Goal: Task Accomplishment & Management: Complete application form

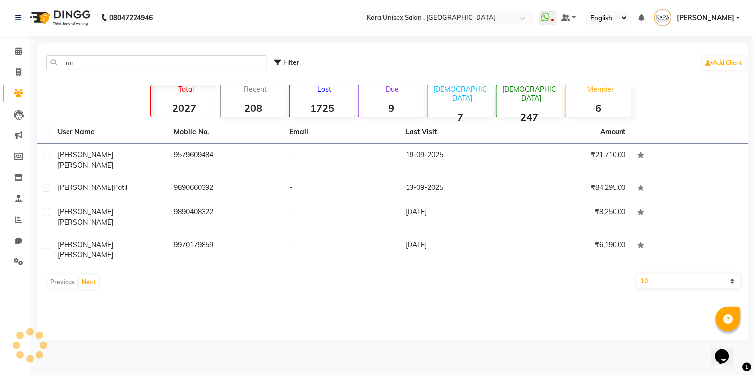
type input "m"
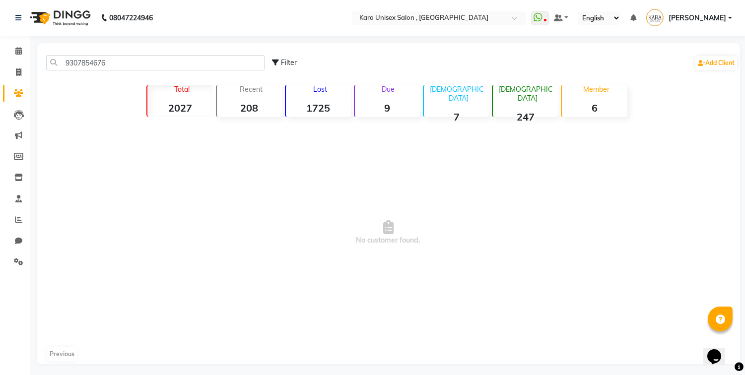
drag, startPoint x: 0, startPoint y: 0, endPoint x: 712, endPoint y: 23, distance: 712.6
click at [712, 23] on app-home "08047224946 Select Location × Kara Unisex Salon , Wakad WhatsApp Status ✕ Statu…" at bounding box center [372, 189] width 745 height 379
type input "9307854676"
click at [719, 65] on link "Add Client" at bounding box center [717, 63] width 42 height 14
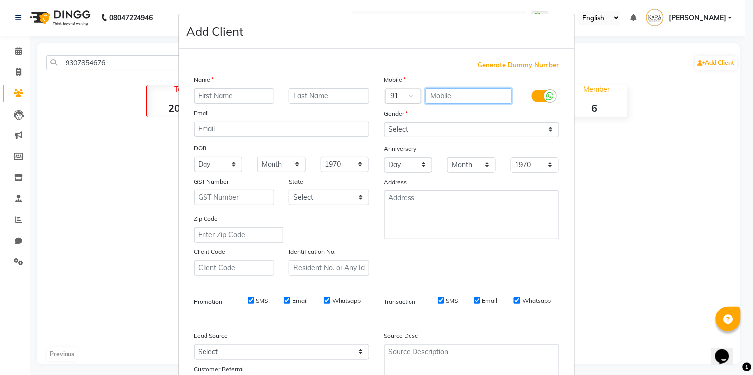
click at [494, 96] on input "text" at bounding box center [469, 95] width 86 height 15
type input "9307854676"
click at [245, 98] on input "text" at bounding box center [234, 95] width 80 height 15
type input "[PERSON_NAME]"
click at [326, 96] on input "text" at bounding box center [329, 95] width 80 height 15
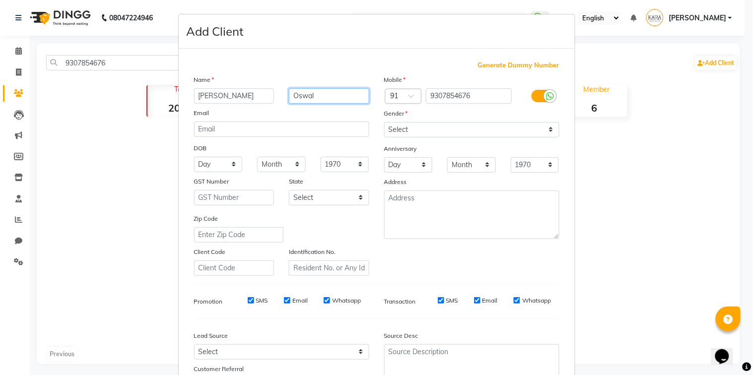
type input "Oswal"
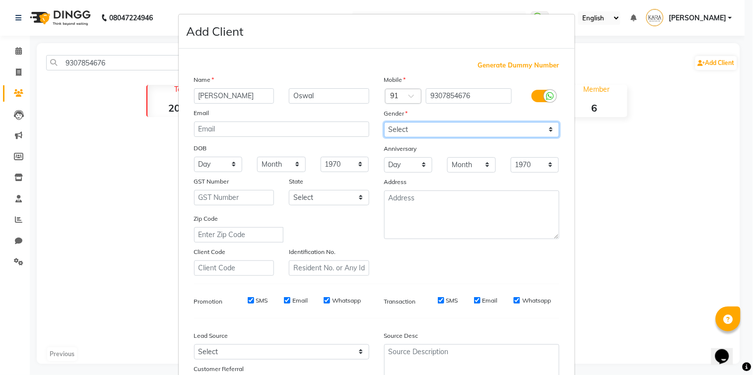
select select "[DEMOGRAPHIC_DATA]"
click at [384, 122] on select "Select [DEMOGRAPHIC_DATA] [DEMOGRAPHIC_DATA] Other Prefer Not To Say" at bounding box center [471, 129] width 175 height 15
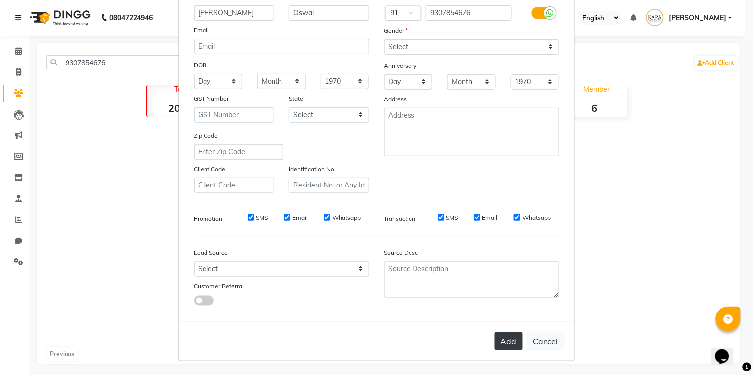
click at [508, 345] on button "Add" at bounding box center [509, 342] width 28 height 18
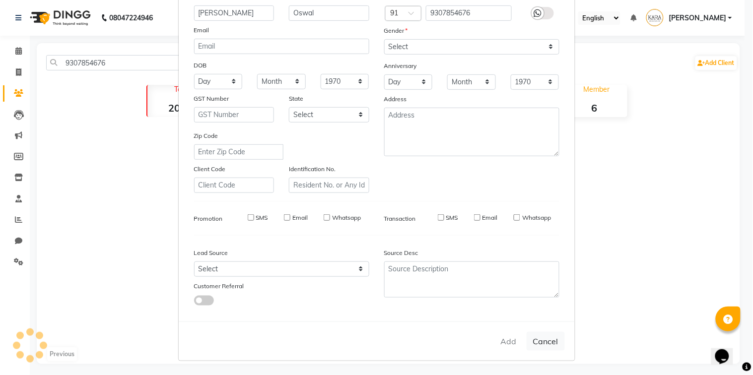
select select
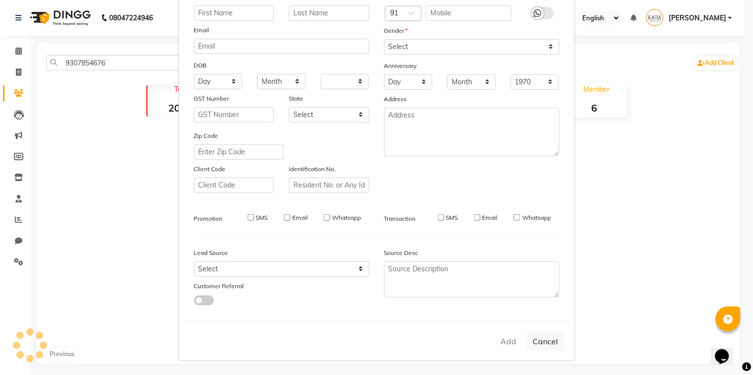
select select
checkbox input "false"
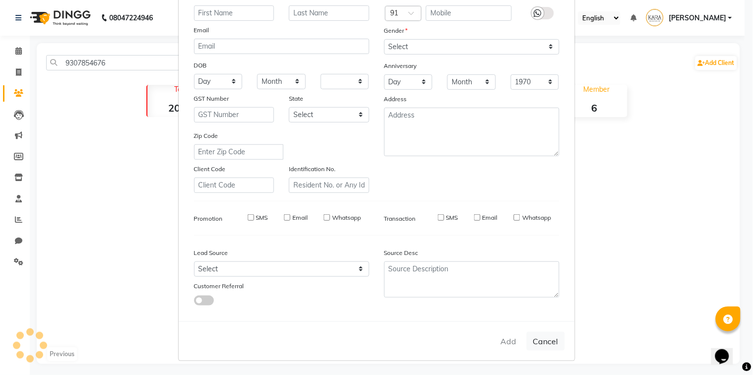
checkbox input "false"
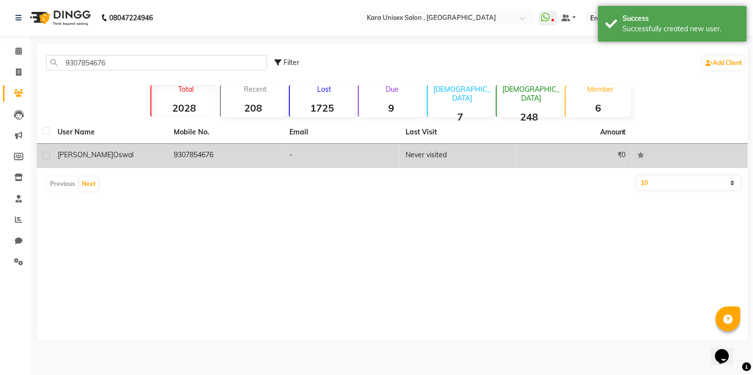
click at [489, 147] on td "Never visited" at bounding box center [458, 156] width 116 height 24
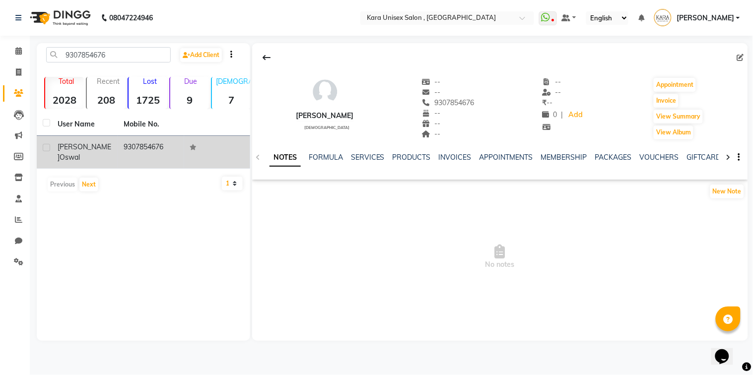
click at [728, 161] on icon at bounding box center [729, 157] width 4 height 7
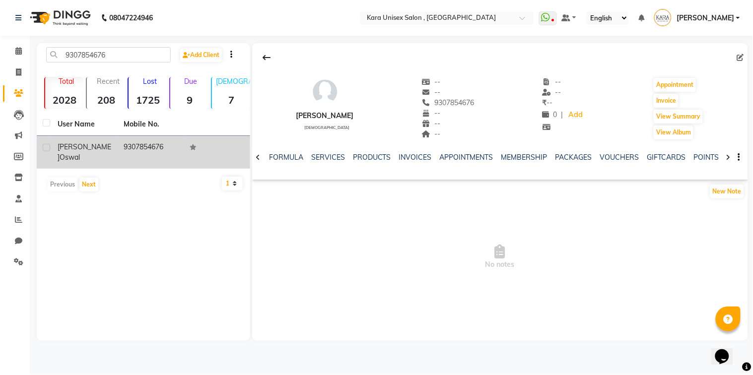
click at [728, 161] on icon at bounding box center [729, 157] width 4 height 7
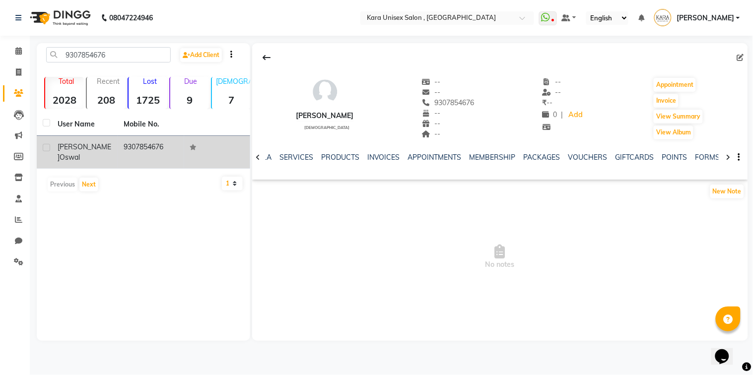
click at [728, 161] on icon at bounding box center [729, 157] width 4 height 7
click at [680, 155] on link "FORMS" at bounding box center [692, 157] width 25 height 9
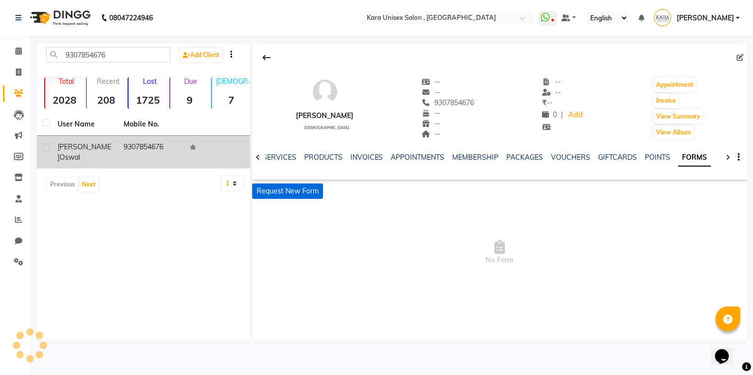
click at [314, 191] on button "Request New Form" at bounding box center [287, 191] width 71 height 15
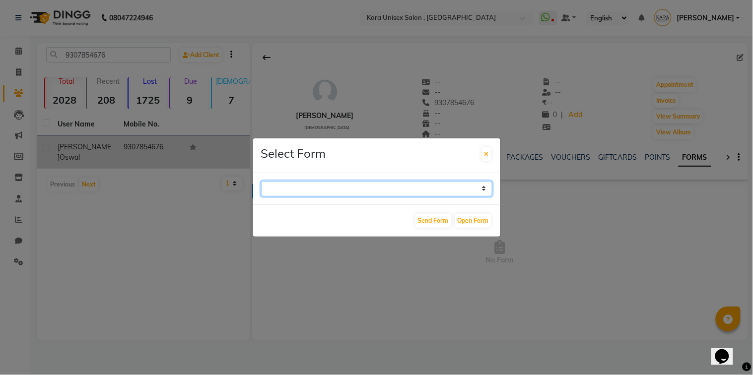
select select "214"
click at [261, 181] on select "Aqua Consent Form Kara Unisex Salon - Membership Enrollment Form Consent Form H…" at bounding box center [376, 188] width 231 height 15
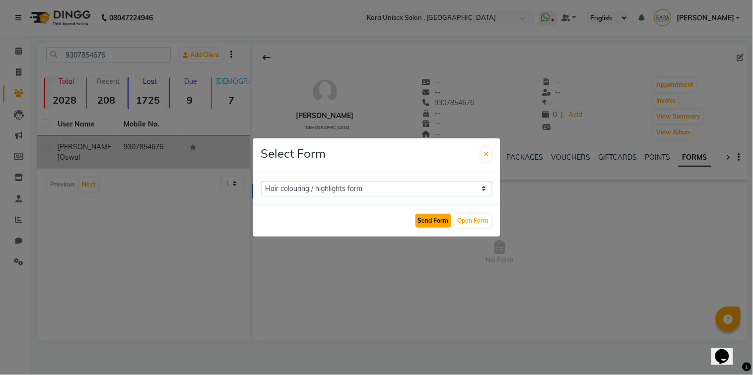
click at [436, 221] on button "Send Form" at bounding box center [434, 221] width 36 height 14
select select
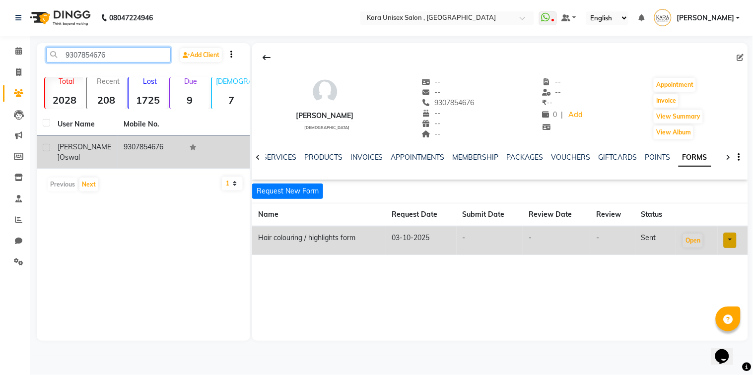
click at [111, 51] on input "9307854676" at bounding box center [108, 54] width 125 height 15
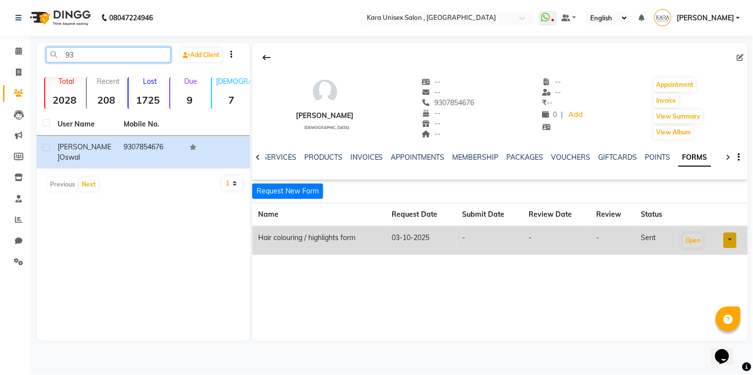
type input "9"
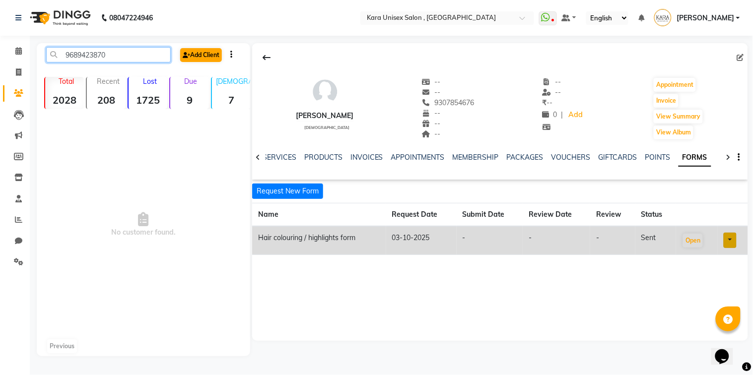
type input "9689423870"
click at [198, 53] on link "Add Client" at bounding box center [201, 55] width 42 height 14
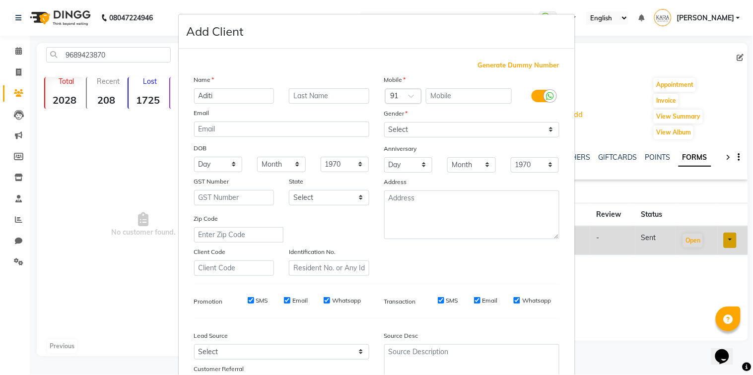
type input "Aditi"
click at [309, 100] on input "text" at bounding box center [329, 95] width 80 height 15
type input "Darear"
drag, startPoint x: 108, startPoint y: 53, endPoint x: 258, endPoint y: 51, distance: 150.5
click at [258, 51] on ngb-modal-window "Add Client Generate Dummy Number Name [PERSON_NAME] Email DOB Day 01 02 03 04 0…" at bounding box center [376, 187] width 753 height 375
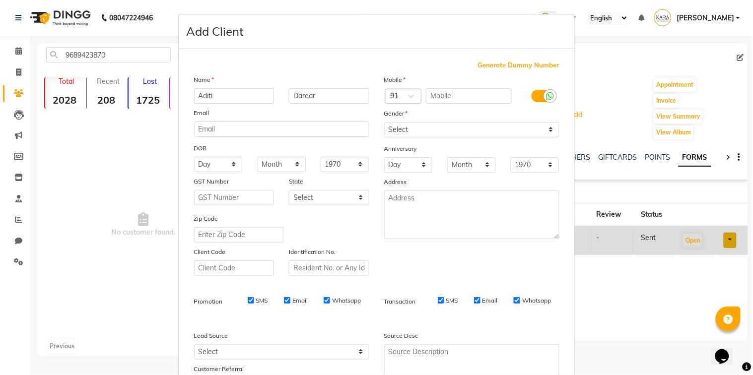
click at [348, 78] on div "Name" at bounding box center [282, 81] width 190 height 14
click at [447, 98] on input "text" at bounding box center [469, 95] width 86 height 15
type input "9689423870"
select select "[DEMOGRAPHIC_DATA]"
click at [384, 122] on select "Select [DEMOGRAPHIC_DATA] [DEMOGRAPHIC_DATA] Other Prefer Not To Say" at bounding box center [471, 129] width 175 height 15
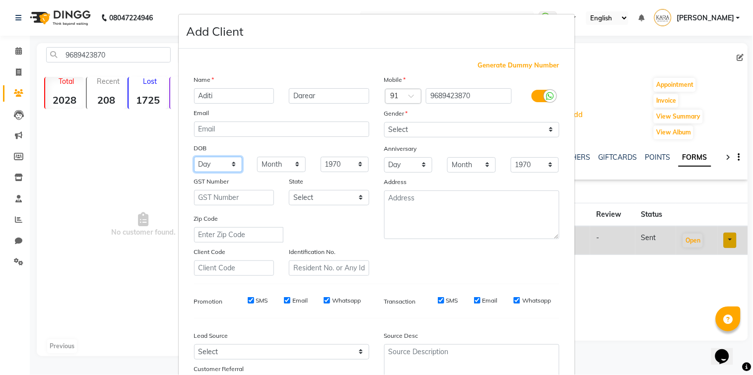
select select "31"
click at [194, 157] on select "Day 01 02 03 04 05 06 07 08 09 10 11 12 13 14 15 16 17 18 19 20 21 22 23 24 25 …" at bounding box center [218, 164] width 49 height 15
select select "12"
click at [257, 157] on select "Month January February March April May June July August September October Novem…" at bounding box center [281, 164] width 49 height 15
select select "1998"
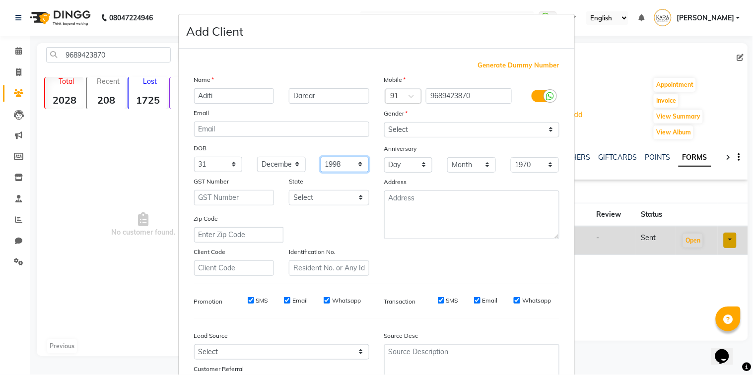
click at [321, 157] on select "1940 1941 1942 1943 1944 1945 1946 1947 1948 1949 1950 1951 1952 1953 1954 1955…" at bounding box center [345, 164] width 49 height 15
drag, startPoint x: 416, startPoint y: 167, endPoint x: 405, endPoint y: 208, distance: 42.0
click at [405, 208] on div "Mobile Country Code × 91 9689423870 Gender Select [DEMOGRAPHIC_DATA] [DEMOGRAPH…" at bounding box center [472, 175] width 190 height 202
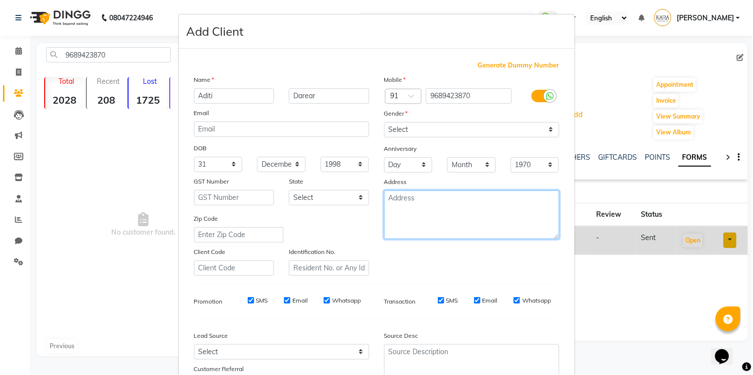
click at [405, 208] on textarea at bounding box center [471, 215] width 175 height 49
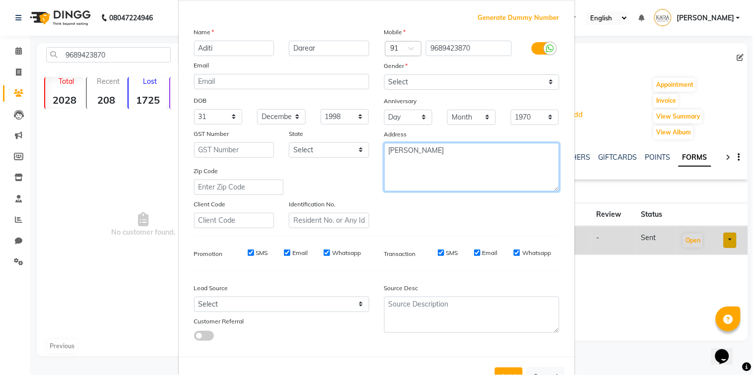
scroll to position [83, 0]
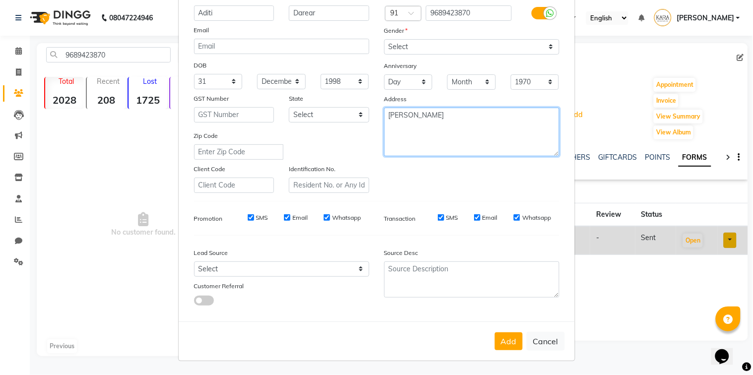
type textarea "[PERSON_NAME]"
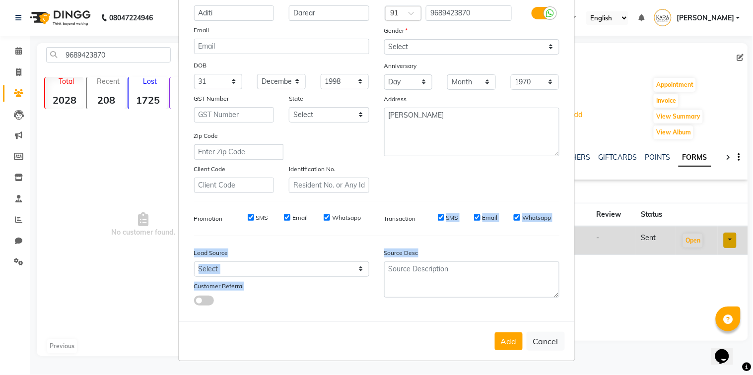
drag, startPoint x: 405, startPoint y: 208, endPoint x: 406, endPoint y: 264, distance: 56.1
click at [406, 264] on div "Generate Dummy Number Name [PERSON_NAME] Email DOB Day 01 02 03 04 05 06 07 08 …" at bounding box center [377, 146] width 380 height 336
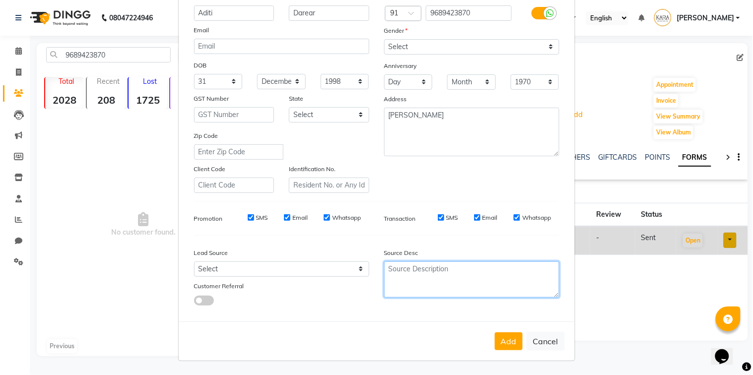
click at [406, 264] on textarea at bounding box center [471, 280] width 175 height 36
type textarea "Corporate"
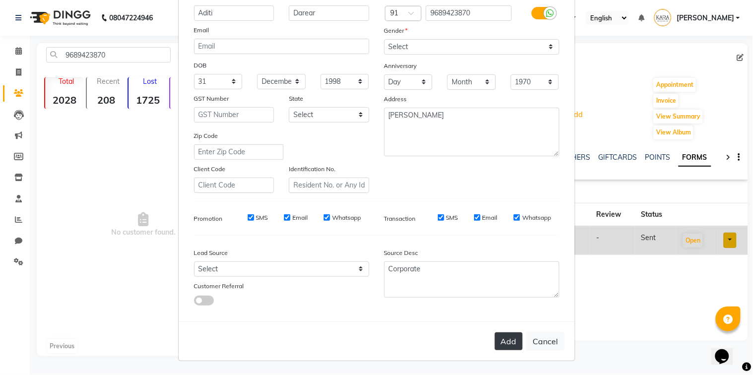
click at [518, 337] on button "Add" at bounding box center [509, 342] width 28 height 18
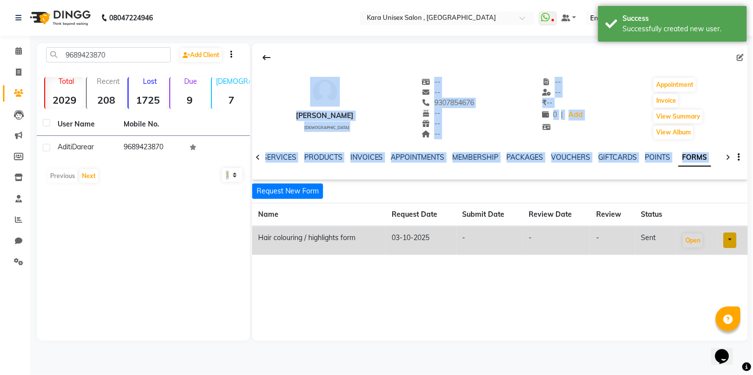
drag, startPoint x: 518, startPoint y: 337, endPoint x: 212, endPoint y: 209, distance: 331.2
click at [212, 209] on div "9689423870 Add Client Total 2029 Recent 208 Lost 1725 Due 9 [DEMOGRAPHIC_DATA] …" at bounding box center [393, 192] width 712 height 298
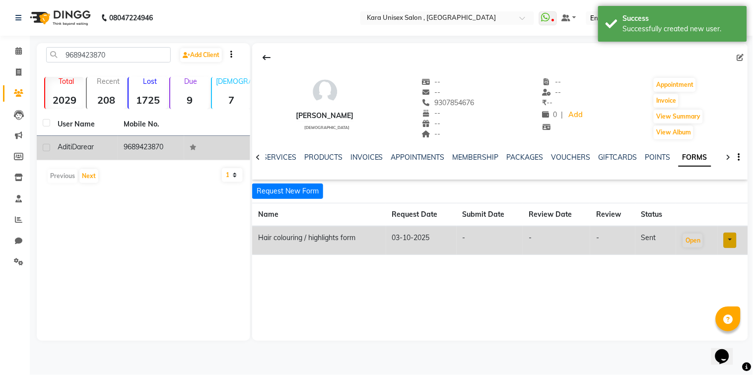
click at [128, 142] on td "9689423870" at bounding box center [151, 148] width 66 height 24
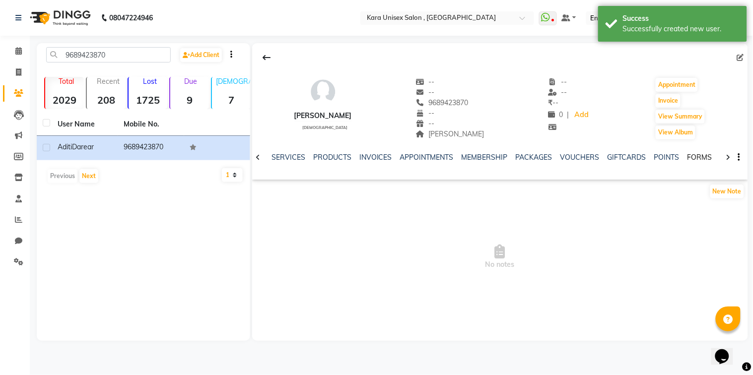
click at [694, 157] on link "FORMS" at bounding box center [700, 157] width 25 height 9
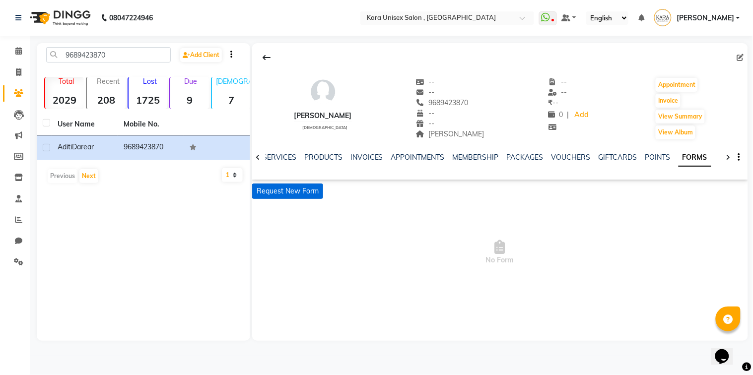
click at [313, 197] on button "Request New Form" at bounding box center [287, 191] width 71 height 15
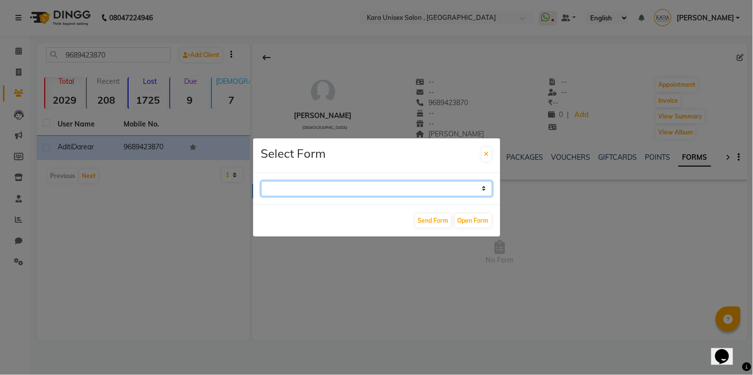
select select "212"
click at [261, 181] on select "Aqua Consent Form Kara Unisex Salon - Membership Enrollment Form Consent Form H…" at bounding box center [376, 188] width 231 height 15
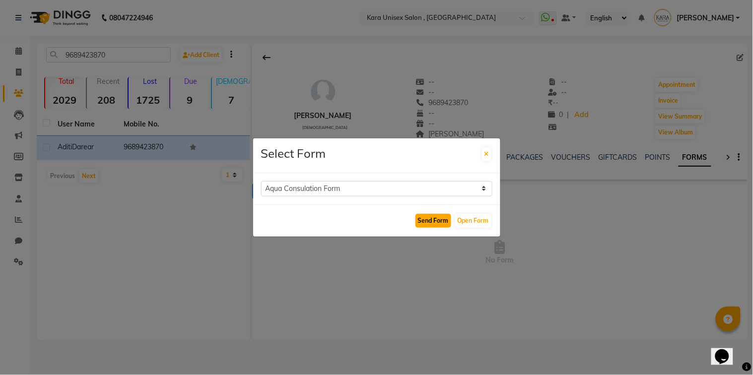
click at [432, 225] on button "Send Form" at bounding box center [434, 221] width 36 height 14
select select
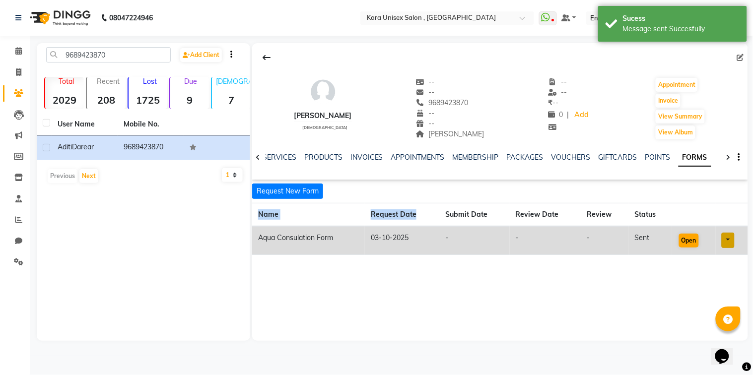
drag, startPoint x: 432, startPoint y: 225, endPoint x: 687, endPoint y: 236, distance: 255.0
click at [687, 236] on table "Name Request Date Submit Date Review Date Review Status Aqua Consulation Form […" at bounding box center [500, 229] width 496 height 52
click at [687, 236] on button "Open" at bounding box center [689, 241] width 20 height 14
